Goal: Ask a question: Seek information or help from site administrators or community

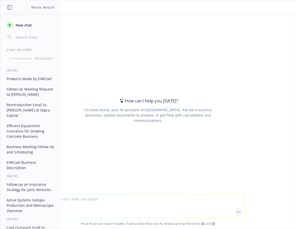
click at [82, 194] on div at bounding box center [148, 191] width 288 height 6
click at [82, 199] on textarea at bounding box center [148, 206] width 193 height 24
paste textarea "https://www.evrcool.com/about"
type textarea "Give me an executive summary of evrcool https://www.evrcool.com/about"
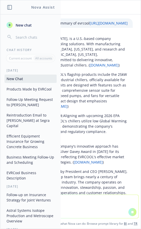
click at [10, 8] on icon "button" at bounding box center [9, 7] width 5 height 5
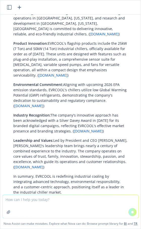
scroll to position [34, 0]
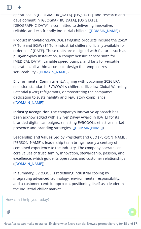
click at [38, 202] on textarea at bounding box center [71, 206] width 136 height 23
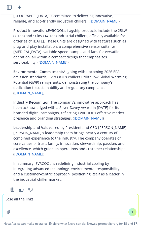
type textarea "Lose all the links"
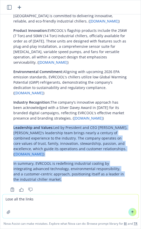
drag, startPoint x: 30, startPoint y: 168, endPoint x: 28, endPoint y: 90, distance: 77.3
click at [28, 91] on div "EVRCOOL, established in 2023, is a U.S.-based company specializing in industria…" at bounding box center [70, 87] width 125 height 194
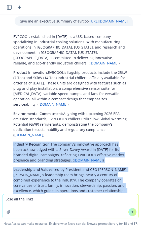
scroll to position [0, 0]
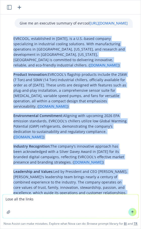
click at [13, 43] on p "EVRCOOL, established in 2023, is a U.S.-based company specializing in industria…" at bounding box center [70, 52] width 115 height 32
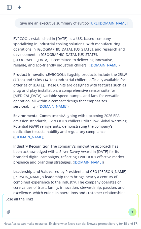
click at [41, 131] on p "Environmental Commitment: Aligning with upcoming 2026 EPA emission standards, E…" at bounding box center [70, 126] width 115 height 27
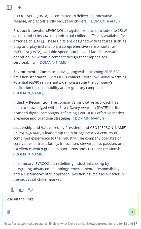
click at [130, 211] on button at bounding box center [133, 212] width 8 height 8
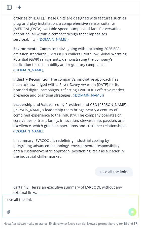
scroll to position [101, 0]
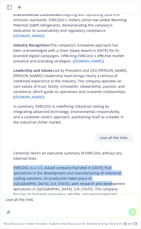
drag, startPoint x: 14, startPoint y: 157, endPoint x: 52, endPoint y: 182, distance: 45.4
click at [52, 182] on p "EVRCOOL is a U.S.-based company founded in 2023 that specializes in the develop…" at bounding box center [70, 183] width 115 height 37
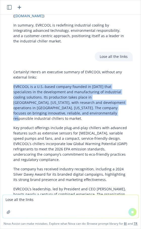
scroll to position [187, 0]
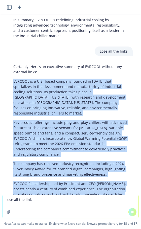
click at [45, 188] on p "EVRCOOL’s leadership, led by President and CEO Josh Roby, boasts nearly a centu…" at bounding box center [70, 194] width 115 height 27
copy div "EVRCOOL is a U.S.-based company founded in 2023 that specializes in the develop…"
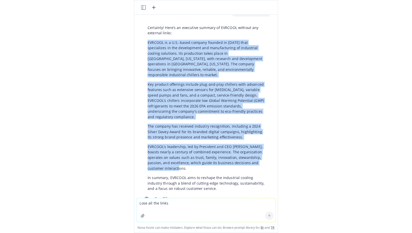
scroll to position [236, 0]
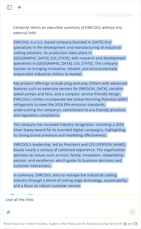
click at [73, 172] on p "In summary, EVRCOOL aims to reshape the industrial cooling industry through a b…" at bounding box center [70, 180] width 115 height 16
copy div "EVRCOOL is a U.S.-based company founded in 2023 that specializes in the develop…"
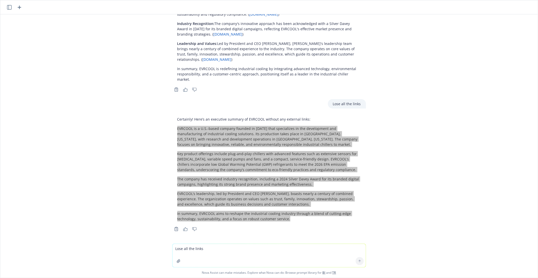
scroll to position [75, 0]
